Goal: Obtain resource: Download file/media

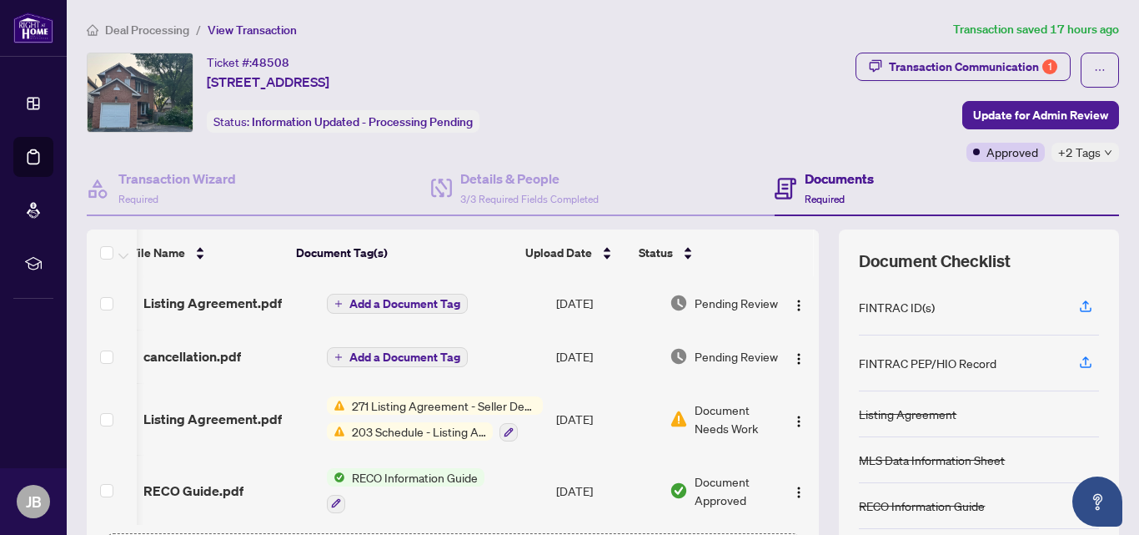
scroll to position [0, 43]
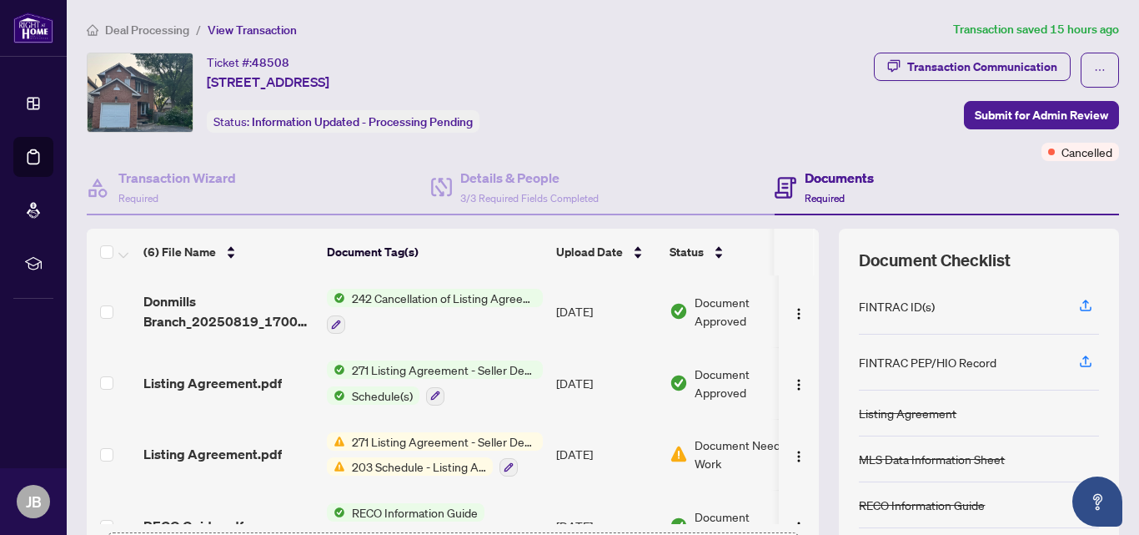
click at [395, 301] on span "242 Cancellation of Listing Agreement - Authority to Offer for Sale" at bounding box center [444, 298] width 198 height 18
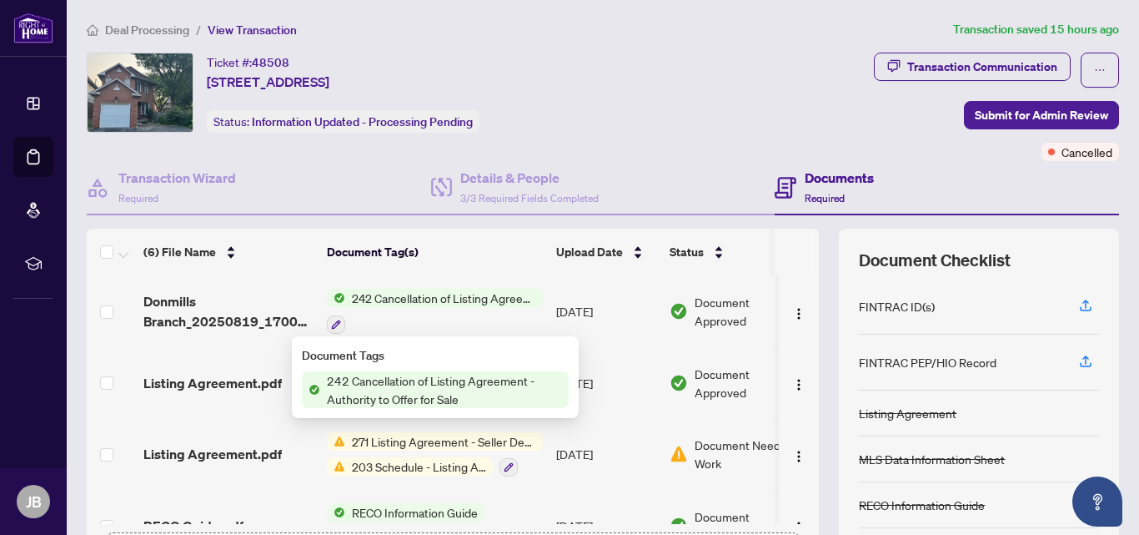
click at [381, 384] on span "242 Cancellation of Listing Agreement - Authority to Offer for Sale" at bounding box center [444, 389] width 249 height 37
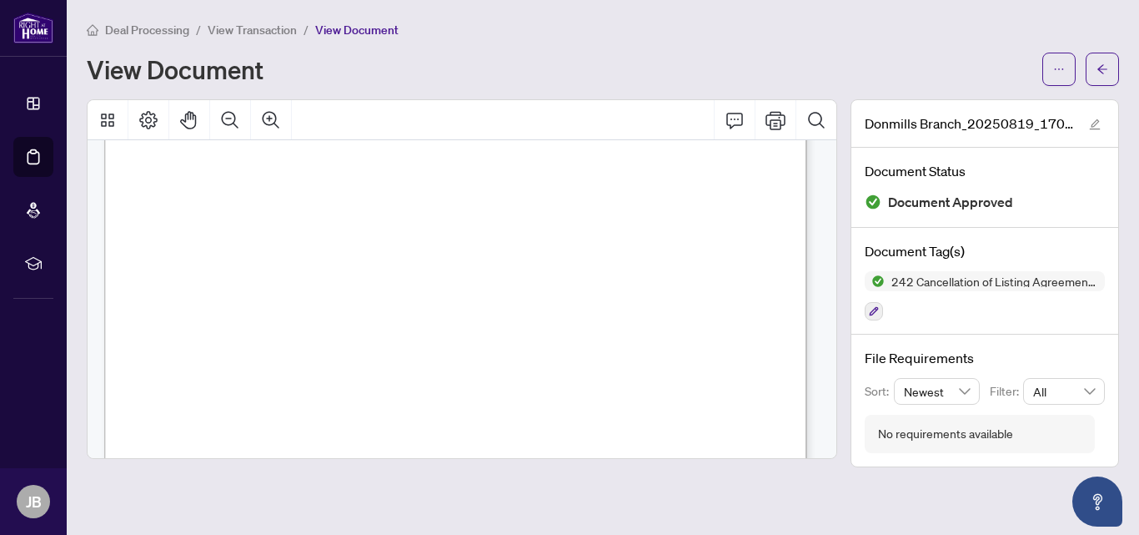
scroll to position [1557, 0]
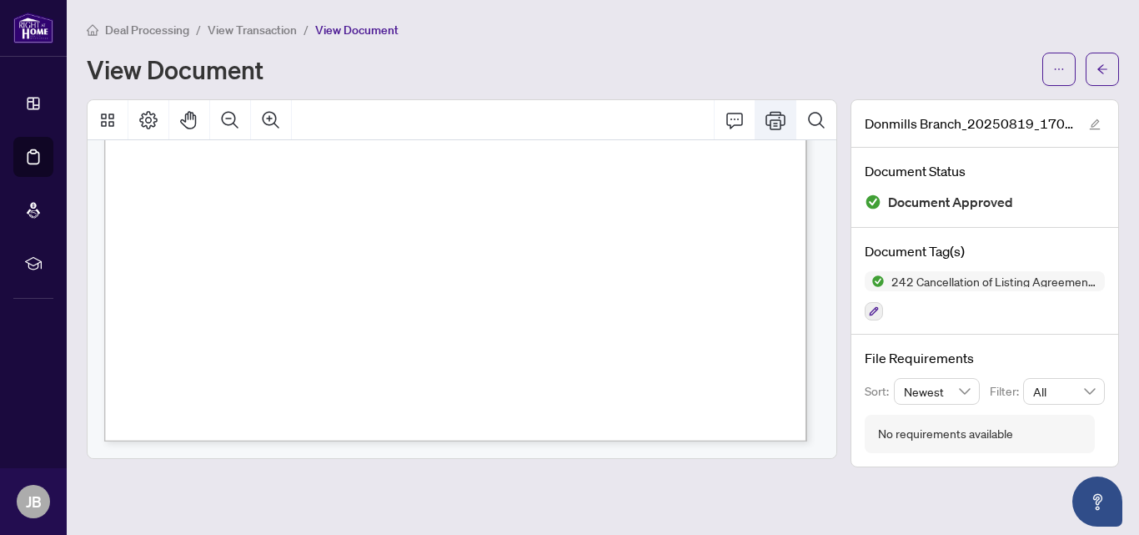
click at [782, 121] on icon "Print" at bounding box center [776, 120] width 20 height 20
